Goal: Task Accomplishment & Management: Complete application form

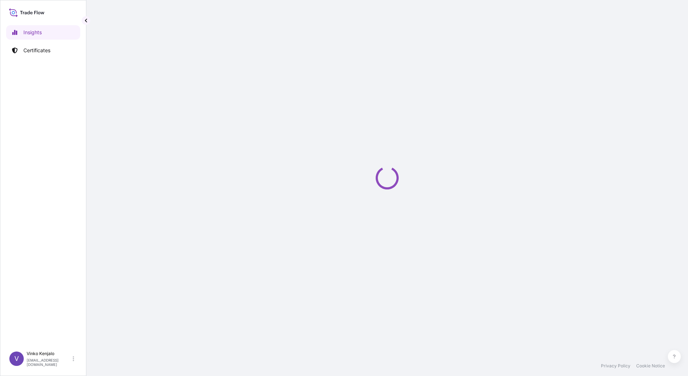
select select "2025"
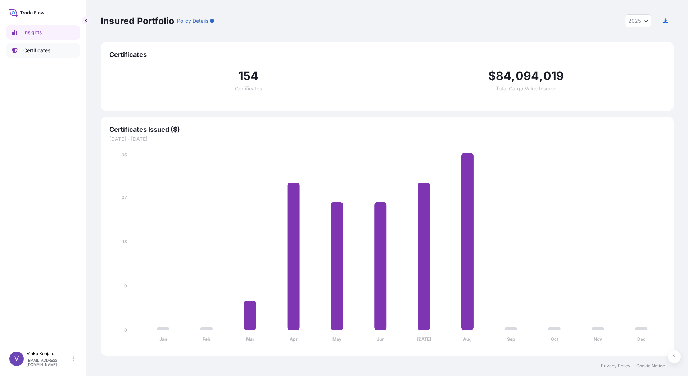
click at [35, 51] on p "Certificates" at bounding box center [36, 50] width 27 height 7
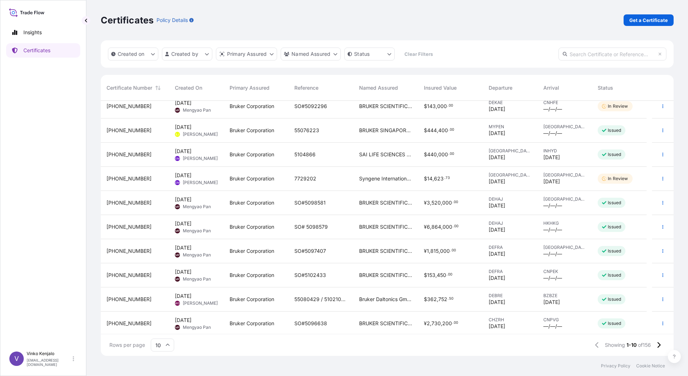
scroll to position [8, 0]
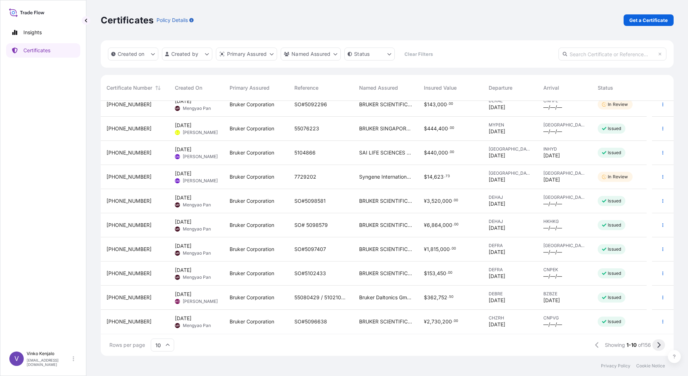
click at [659, 343] on icon at bounding box center [658, 345] width 3 height 6
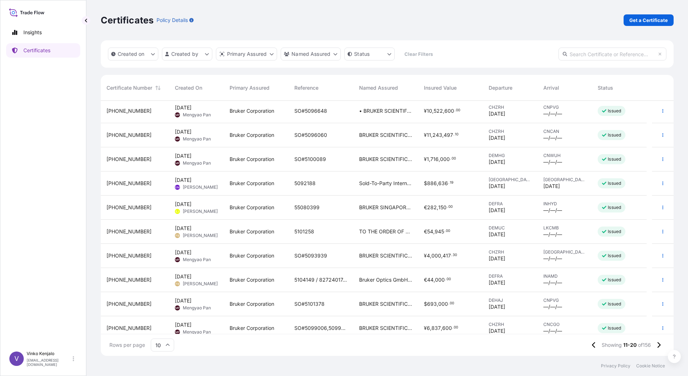
scroll to position [0, 0]
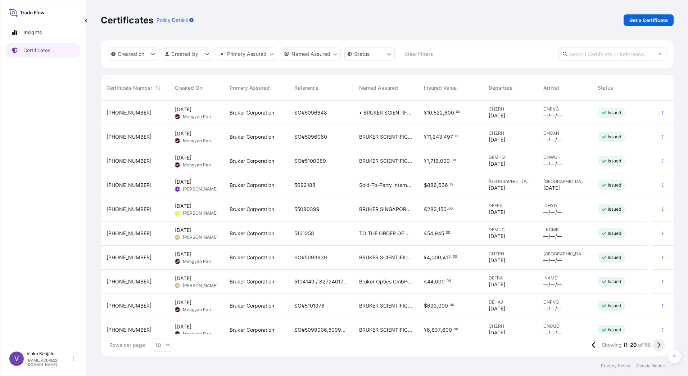
click at [657, 344] on icon at bounding box center [659, 345] width 4 height 6
click at [386, 331] on span "Bruker Optics GmbH & Co. KG" at bounding box center [385, 329] width 53 height 7
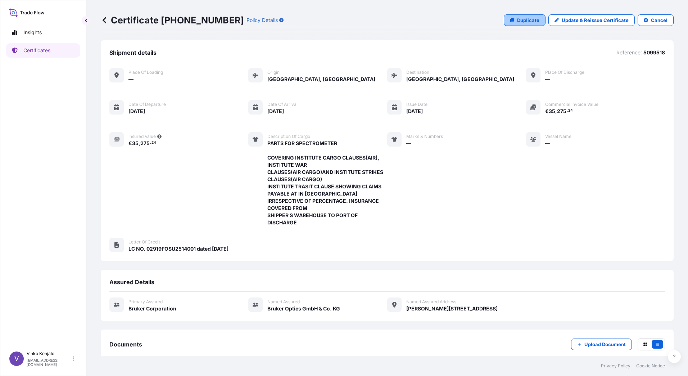
click at [523, 22] on p "Duplicate" at bounding box center [528, 20] width 22 height 7
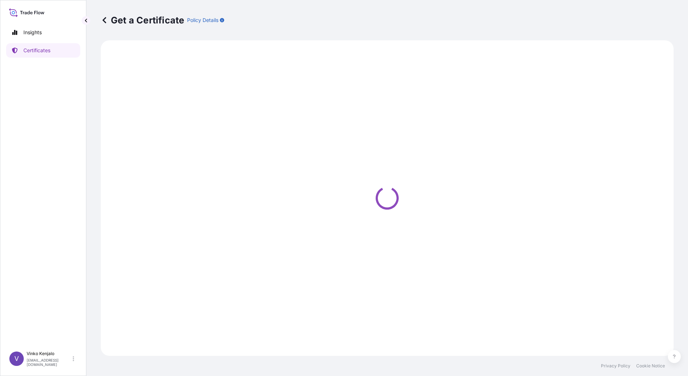
select select "Air"
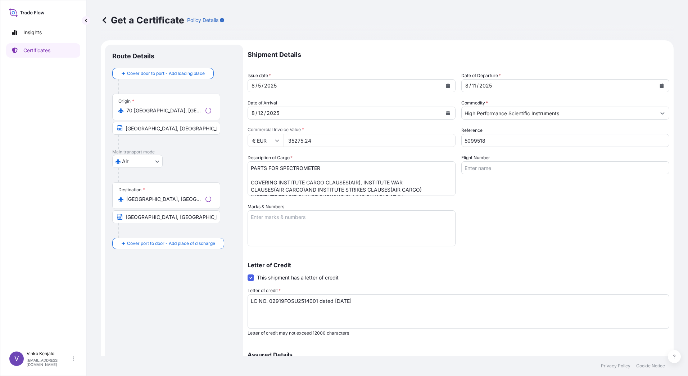
select select "31474"
click at [433, 86] on div "[DATE]" at bounding box center [345, 85] width 194 height 13
click at [446, 85] on icon "Calendar" at bounding box center [448, 85] width 4 height 4
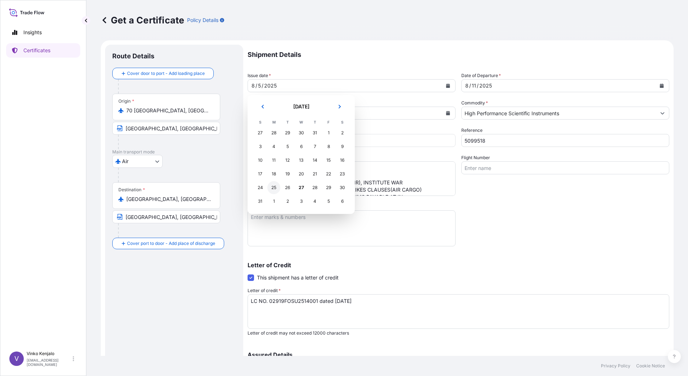
click at [273, 188] on div "25" at bounding box center [273, 187] width 13 height 13
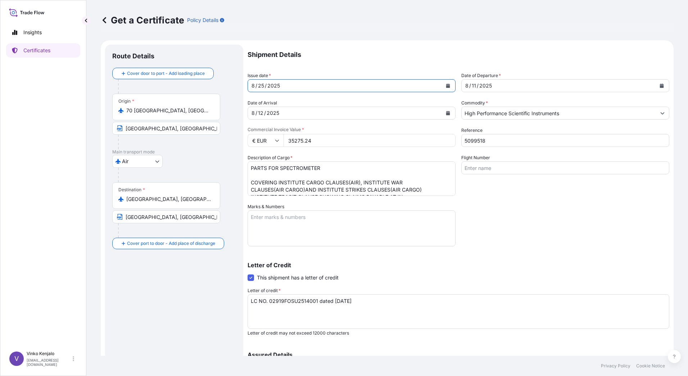
click at [446, 113] on icon "Calendar" at bounding box center [448, 113] width 4 height 4
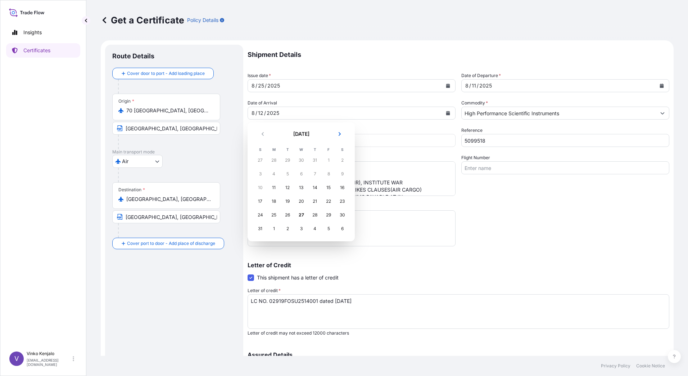
click at [273, 229] on div "1" at bounding box center [273, 228] width 13 height 13
click at [274, 229] on div "1" at bounding box center [273, 228] width 13 height 13
click at [342, 134] on button "Next" at bounding box center [340, 134] width 16 height 12
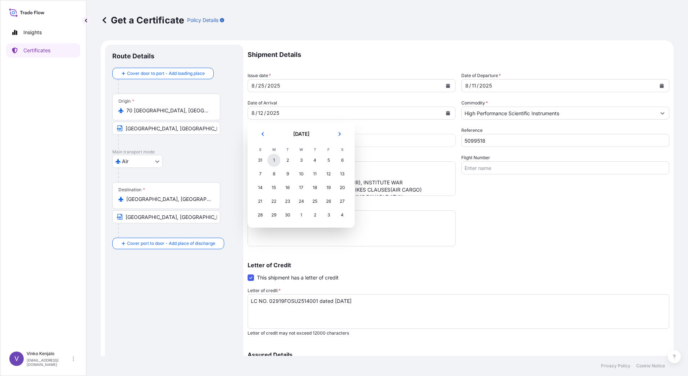
click at [274, 161] on div "1" at bounding box center [273, 160] width 13 height 13
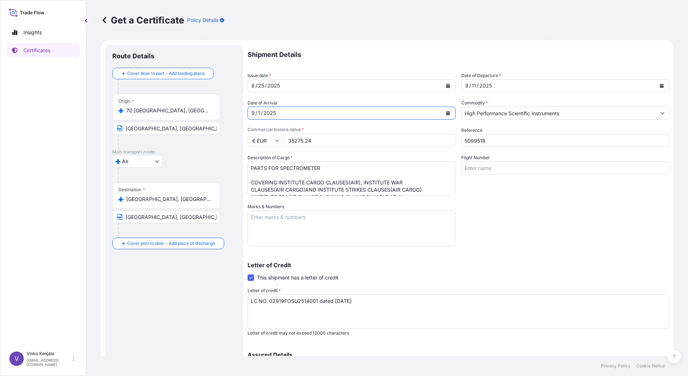
click at [660, 86] on icon "Calendar" at bounding box center [662, 85] width 4 height 4
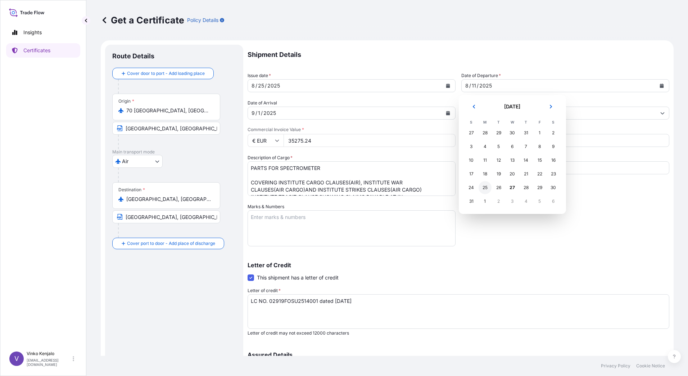
click at [485, 188] on div "25" at bounding box center [485, 187] width 13 height 13
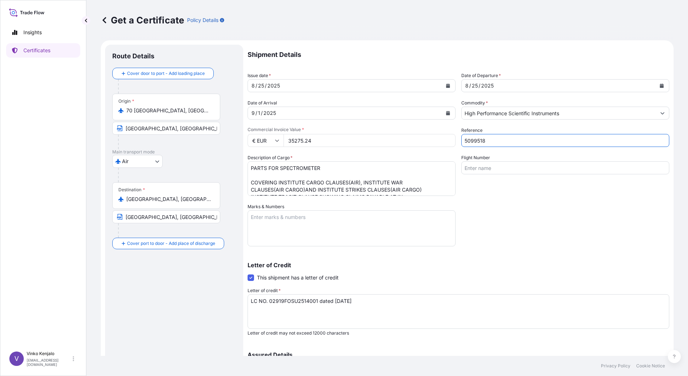
click at [496, 143] on input "5099518" at bounding box center [565, 140] width 208 height 13
type input "5099804"
drag, startPoint x: 338, startPoint y: 142, endPoint x: 271, endPoint y: 144, distance: 66.6
click at [271, 144] on div "€ EUR 35275.24" at bounding box center [352, 140] width 208 height 13
type input "78760"
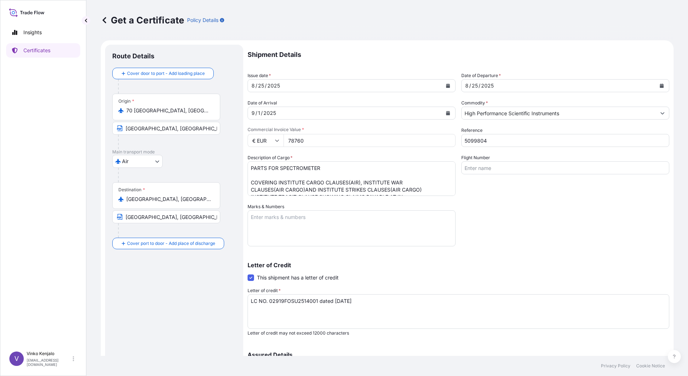
click at [376, 301] on textarea "LC NO. 02919FOSU2514001 dated [DATE]" at bounding box center [459, 311] width 422 height 35
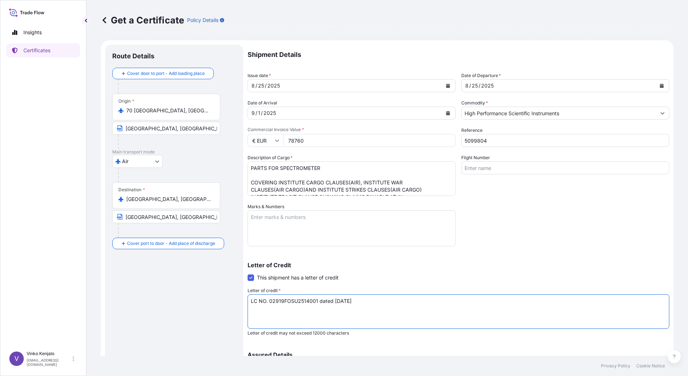
drag, startPoint x: 374, startPoint y: 302, endPoint x: 228, endPoint y: 303, distance: 146.5
click at [228, 303] on form "Route Details Cover door to port - Add loading place Place of loading Road / [G…" at bounding box center [387, 239] width 573 height 399
paste textarea "0094325FLS000003 dated 07"
click at [251, 301] on textarea "LC NO. 02919FOSU2514001 dated [DATE]" at bounding box center [459, 311] width 422 height 35
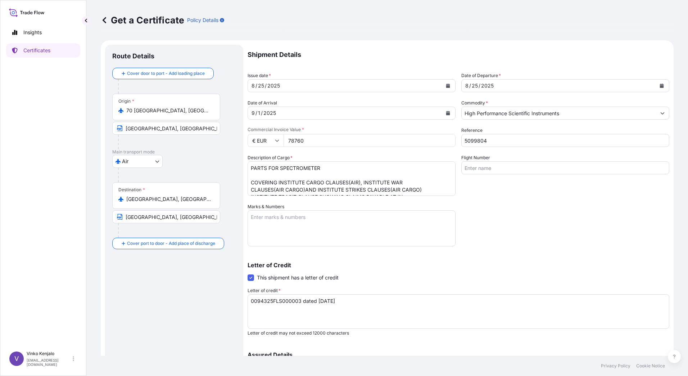
click at [357, 303] on textarea "LC NO. 02919FOSU2514001 dated [DATE]" at bounding box center [459, 311] width 422 height 35
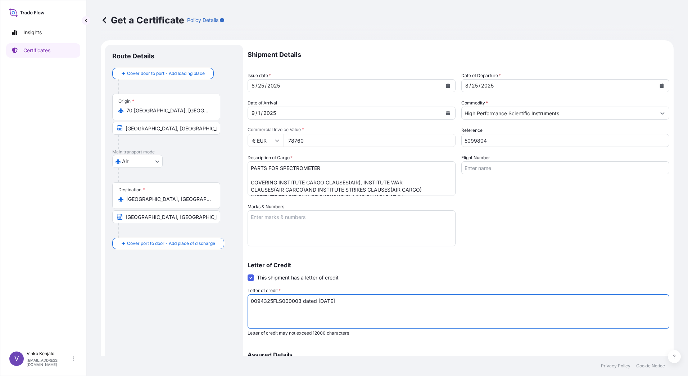
drag, startPoint x: 351, startPoint y: 300, endPoint x: 235, endPoint y: 298, distance: 116.6
click at [235, 298] on form "Route Details Cover door to port - Add loading place Place of loading Road / [G…" at bounding box center [387, 239] width 573 height 399
paste textarea "LC NO."
type textarea "LC NO. 0094325FLS000003 dated [DATE]"
click at [153, 108] on input "70 [GEOGRAPHIC_DATA], [GEOGRAPHIC_DATA]" at bounding box center [168, 110] width 85 height 7
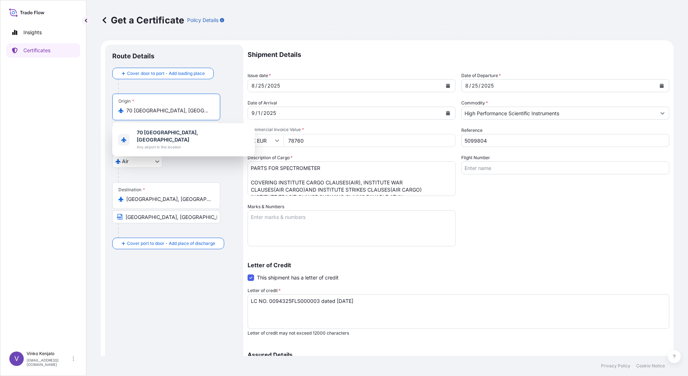
click at [154, 110] on input "70 [GEOGRAPHIC_DATA], [GEOGRAPHIC_DATA]" at bounding box center [168, 110] width 85 height 7
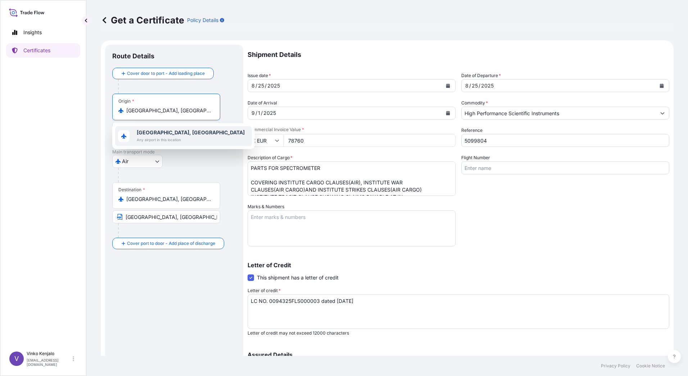
click at [171, 135] on b "[GEOGRAPHIC_DATA], [GEOGRAPHIC_DATA]" at bounding box center [191, 132] width 108 height 6
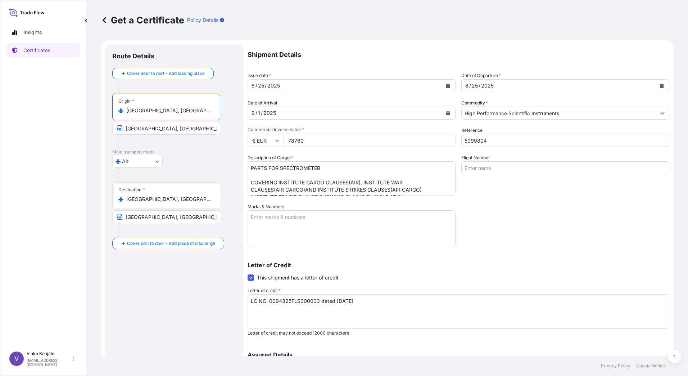
type input "[GEOGRAPHIC_DATA], [GEOGRAPHIC_DATA]"
click at [146, 128] on input "[GEOGRAPHIC_DATA], [GEOGRAPHIC_DATA]" at bounding box center [166, 128] width 108 height 13
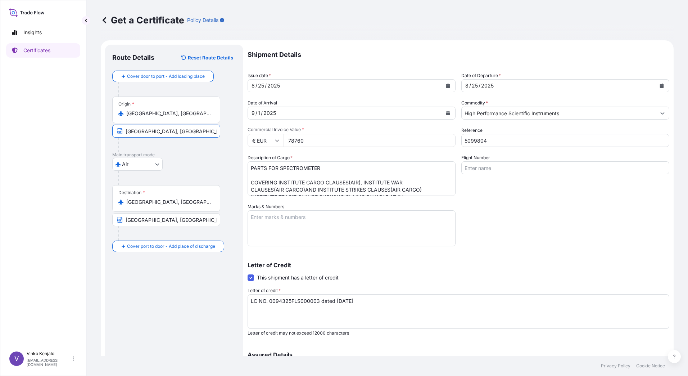
type input "[GEOGRAPHIC_DATA], [GEOGRAPHIC_DATA]"
click at [331, 169] on textarea "PARTS FOR SPECTROMETER COVERING INSTITUTE CARGO CLAUSES(AIR), INSTITUTE WAR CLA…" at bounding box center [352, 178] width 208 height 35
click at [325, 168] on textarea "PARTS FOR SPECTROMETER COVERING INSTITUTE CARGO CLAUSES(AIR), INSTITUTE WAR CLA…" at bounding box center [352, 178] width 208 height 35
drag, startPoint x: 330, startPoint y: 168, endPoint x: 222, endPoint y: 167, distance: 107.6
click at [222, 167] on form "Route Details Reset Route Details Cover door to port - Add loading place Place …" at bounding box center [387, 239] width 573 height 399
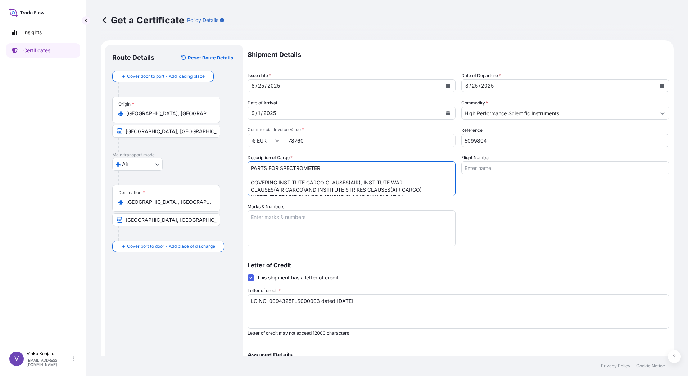
paste textarea "INVENIO-S FOURIER TRANSFORM INFRARED"
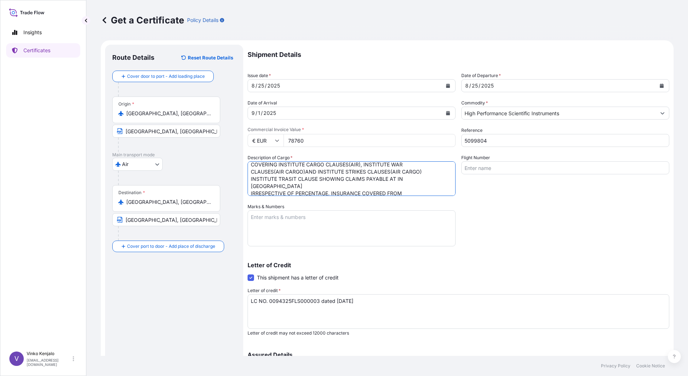
scroll to position [22, 0]
drag, startPoint x: 278, startPoint y: 181, endPoint x: 418, endPoint y: 198, distance: 141.3
click at [418, 198] on div "Shipment Details Issue date * [DATE] Date of Departure * [DATE] Date of Arrival…" at bounding box center [459, 230] width 422 height 370
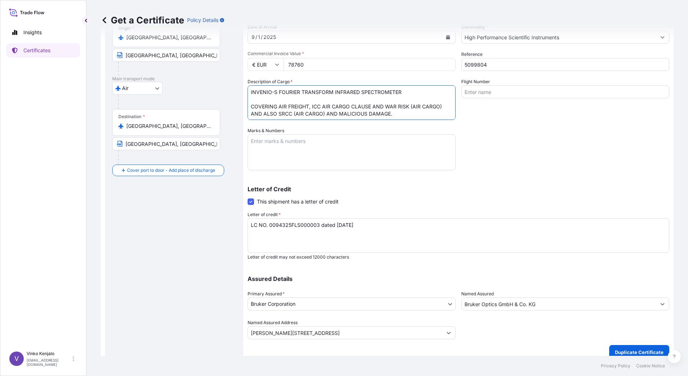
scroll to position [84, 0]
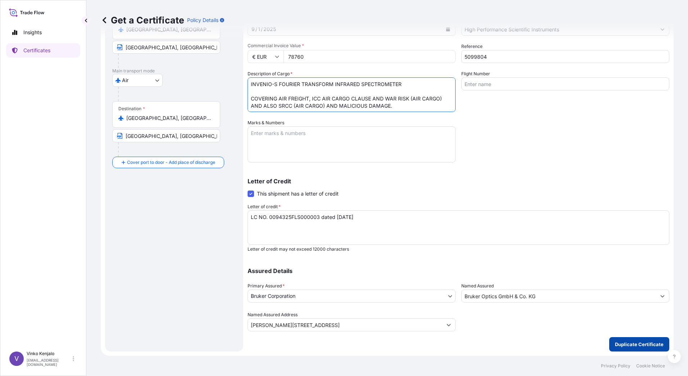
type textarea "INVENIO-S FOURIER TRANSFORM INFRARED SPECTROMETER COVERING AIR FREIGHT, ICC AIR…"
click at [632, 344] on p "Duplicate Certificate" at bounding box center [639, 343] width 49 height 7
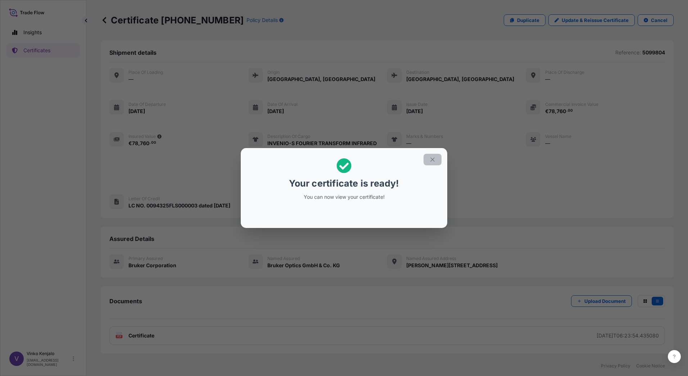
click at [430, 159] on icon "button" at bounding box center [432, 159] width 6 height 6
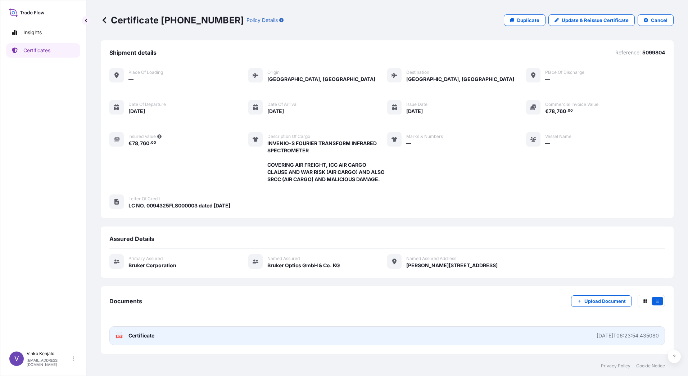
click at [151, 336] on span "Certificate" at bounding box center [141, 335] width 26 height 7
